Goal: Task Accomplishment & Management: Use online tool/utility

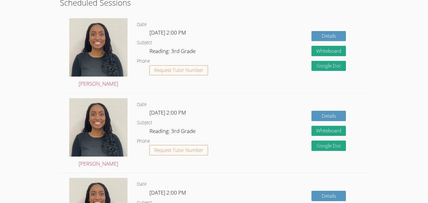
scroll to position [181, 0]
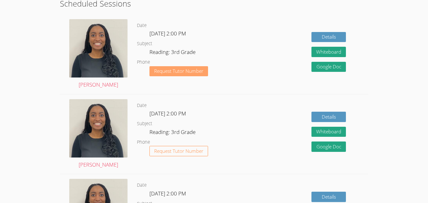
click at [187, 69] on span "Request Tutor Number" at bounding box center [178, 71] width 49 height 5
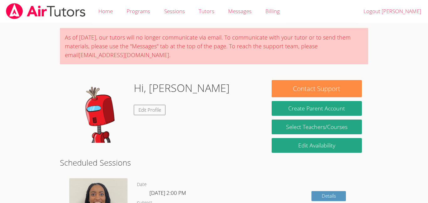
click at [211, 130] on div "Hi, [PERSON_NAME] Edit Profile" at bounding box center [162, 111] width 193 height 63
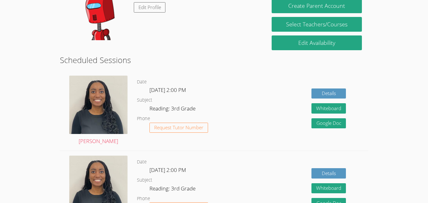
scroll to position [125, 0]
